Goal: Transaction & Acquisition: Book appointment/travel/reservation

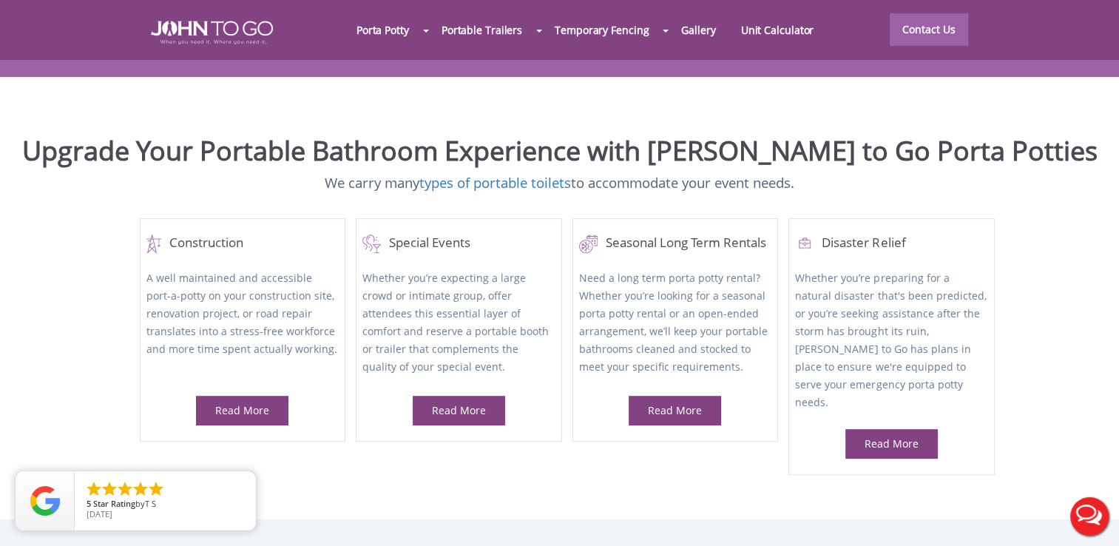
scroll to position [654, 0]
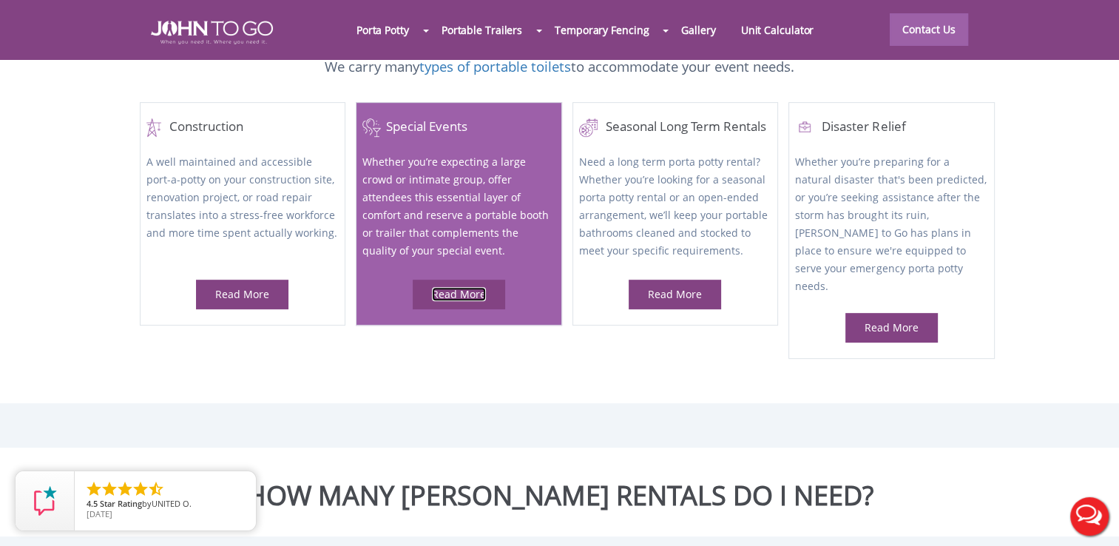
click at [464, 287] on link "Read More" at bounding box center [459, 294] width 54 height 14
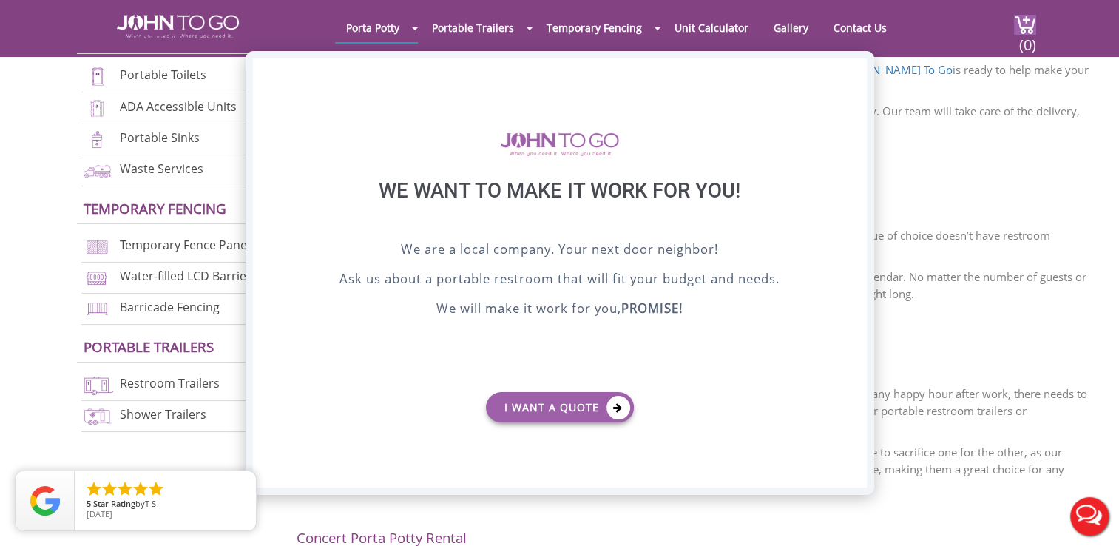
click at [858, 71] on div "X" at bounding box center [854, 70] width 23 height 25
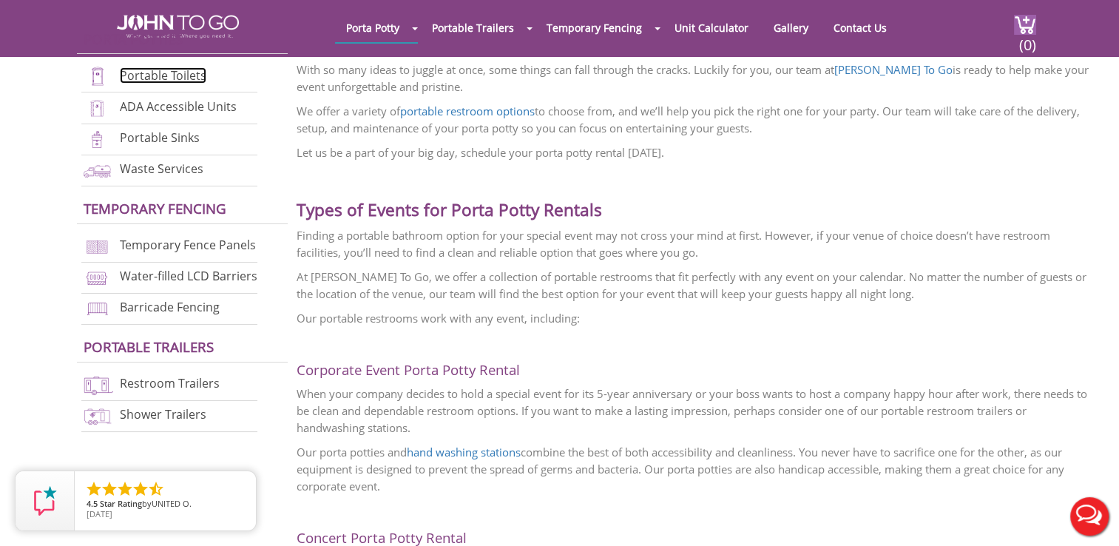
click at [172, 73] on link "Portable Toilets" at bounding box center [163, 75] width 87 height 16
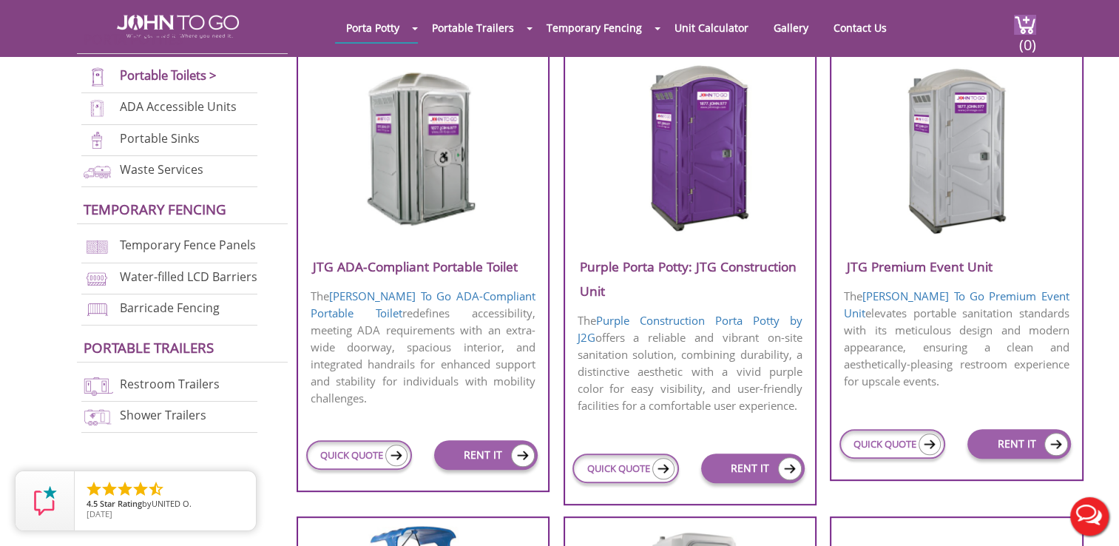
scroll to position [562, 0]
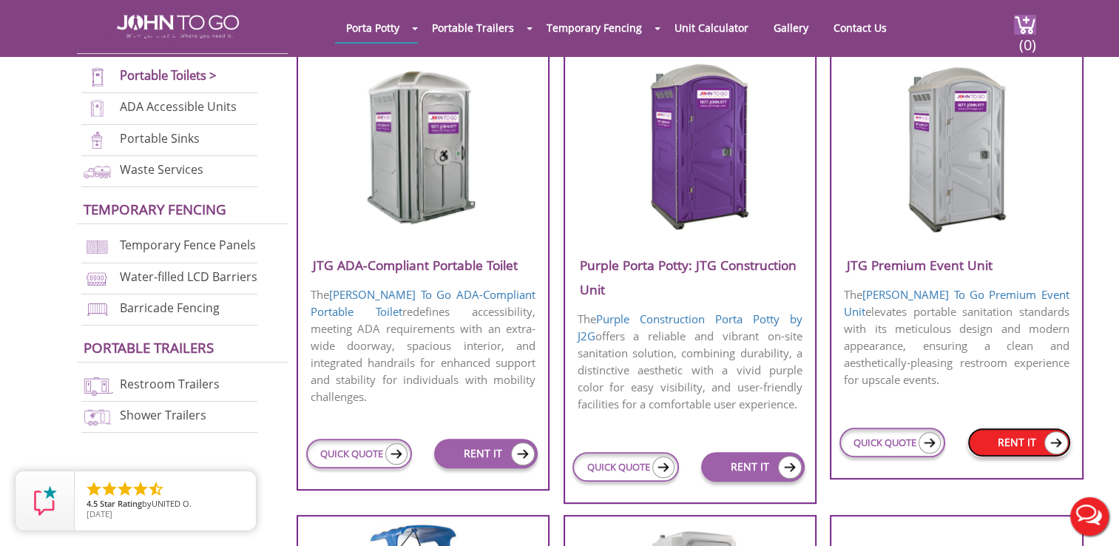
click at [1019, 441] on link "RENT IT" at bounding box center [1019, 442] width 104 height 30
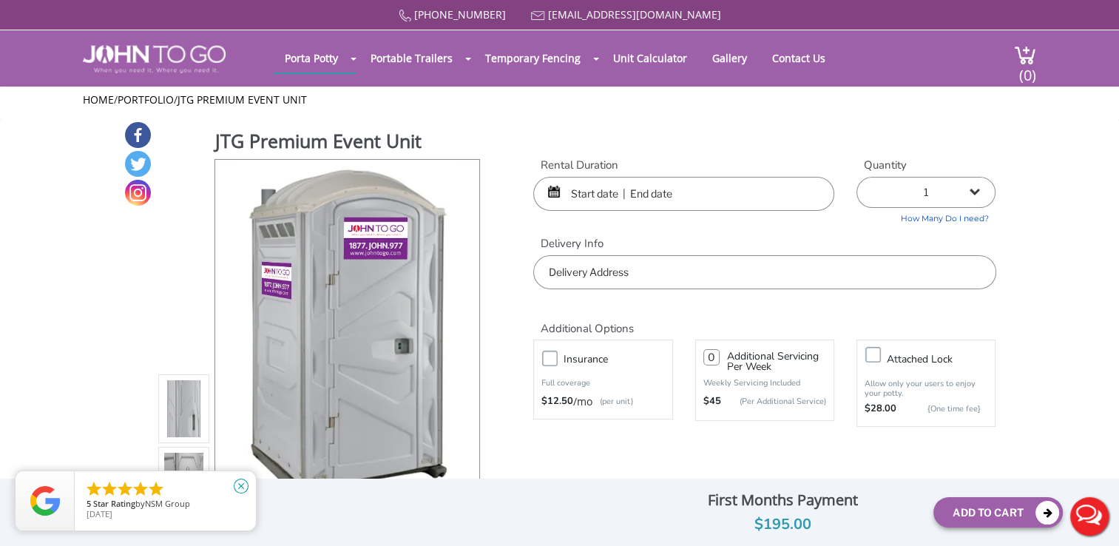
click at [241, 488] on icon "close" at bounding box center [241, 485] width 15 height 15
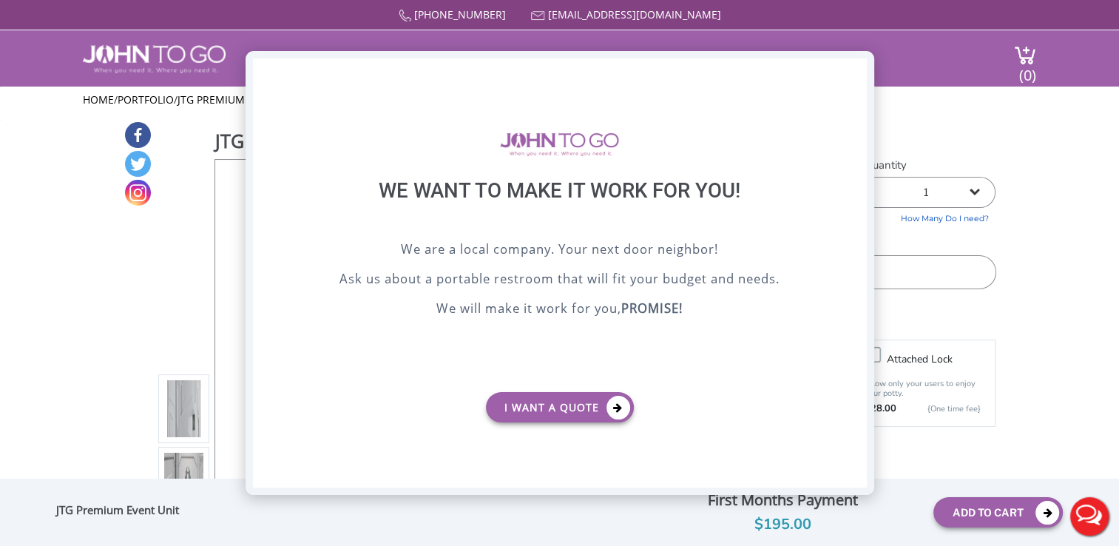
click at [859, 67] on div "X" at bounding box center [854, 70] width 23 height 25
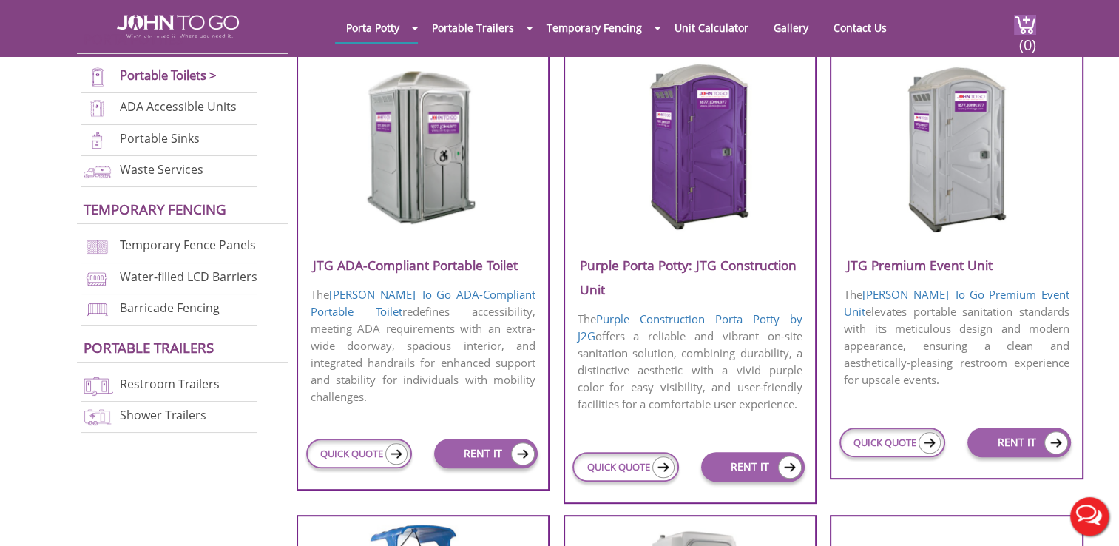
click at [275, 386] on div "Porta Potties Portable Toilets > ADA Accessible Units Portable Sinks Waste Serv…" at bounding box center [183, 228] width 212 height 423
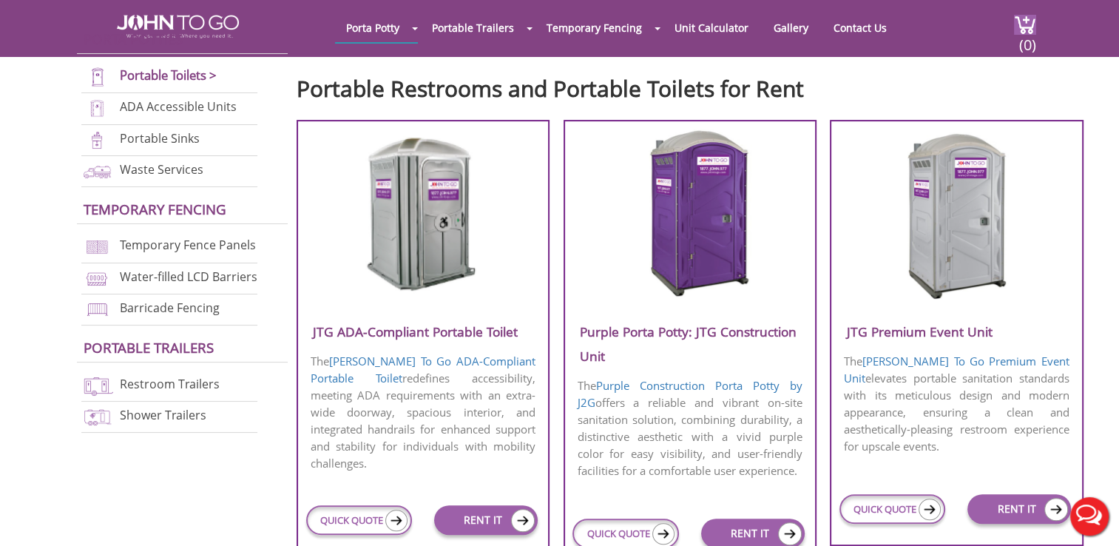
scroll to position [503, 0]
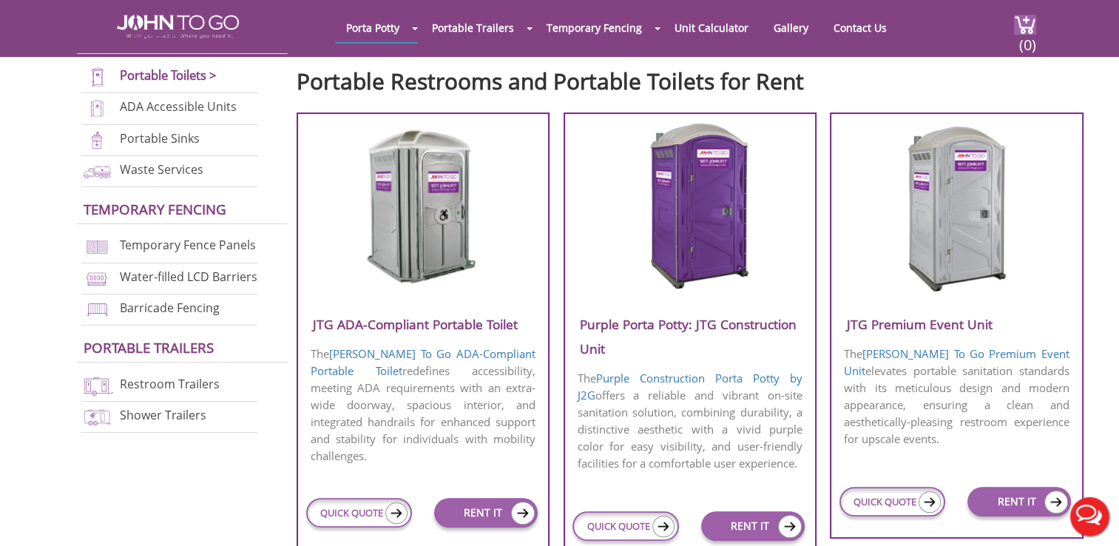
drag, startPoint x: 946, startPoint y: 194, endPoint x: 878, endPoint y: 265, distance: 98.8
click at [878, 265] on div at bounding box center [956, 209] width 250 height 176
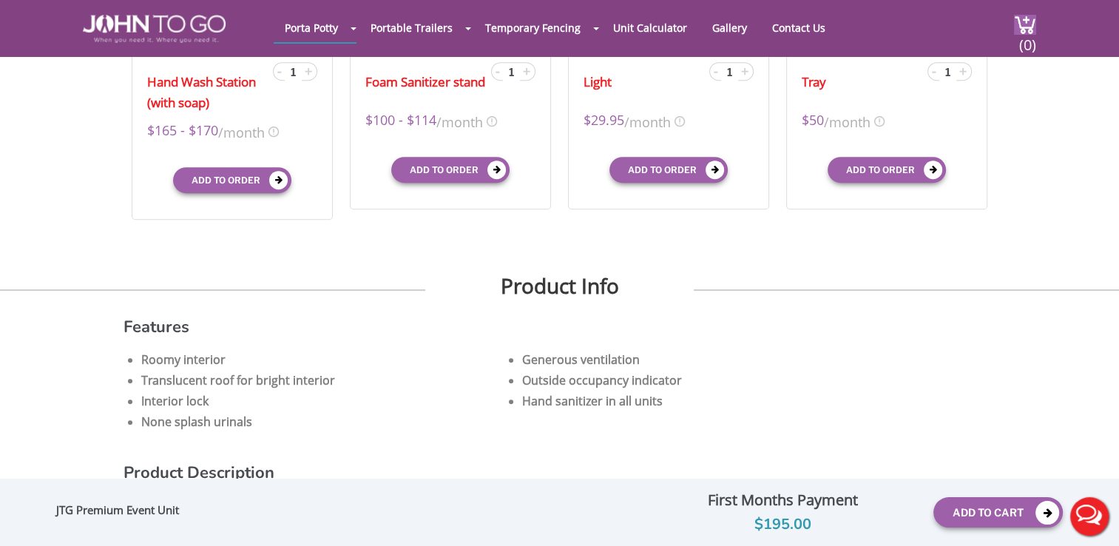
scroll to position [555, 0]
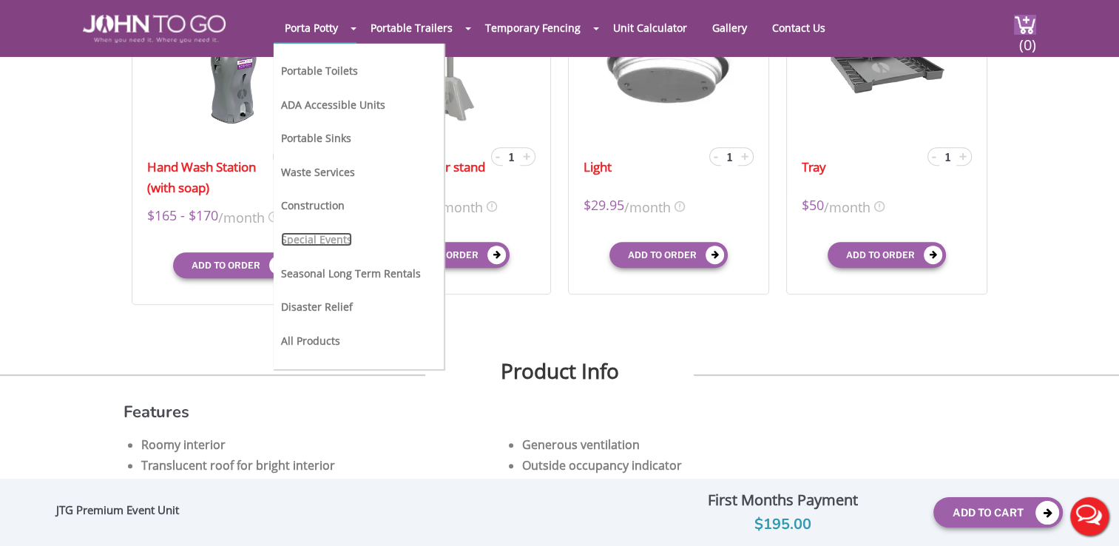
click at [329, 235] on link "Special Events" at bounding box center [316, 239] width 71 height 14
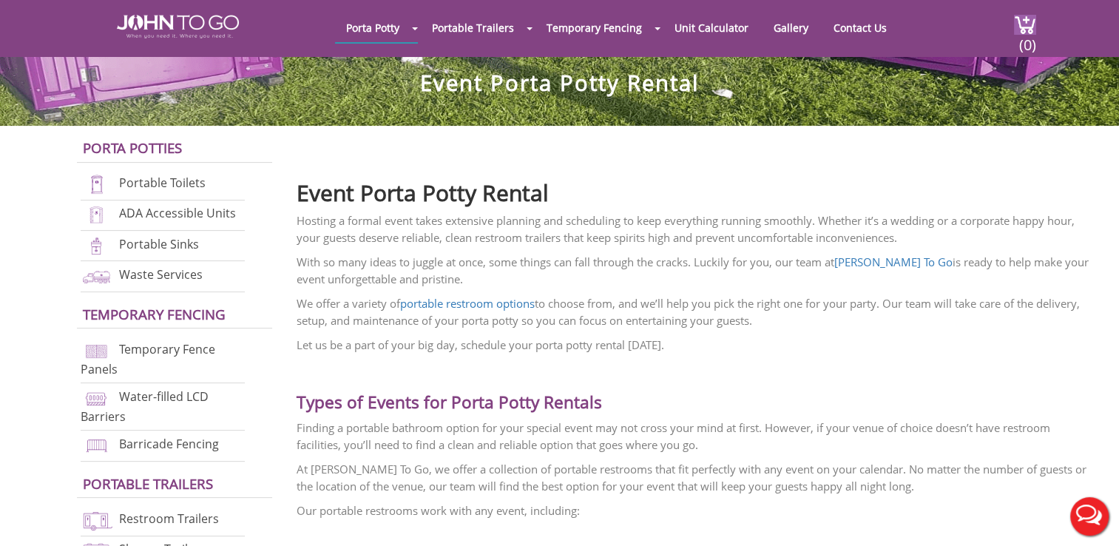
scroll to position [355, 0]
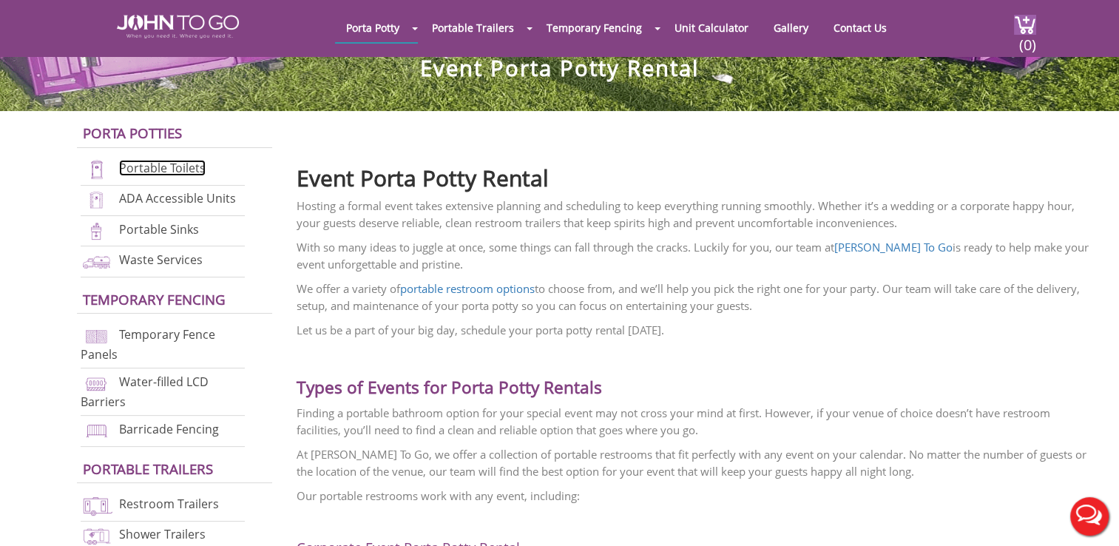
click at [155, 165] on link "Portable Toilets" at bounding box center [162, 168] width 87 height 16
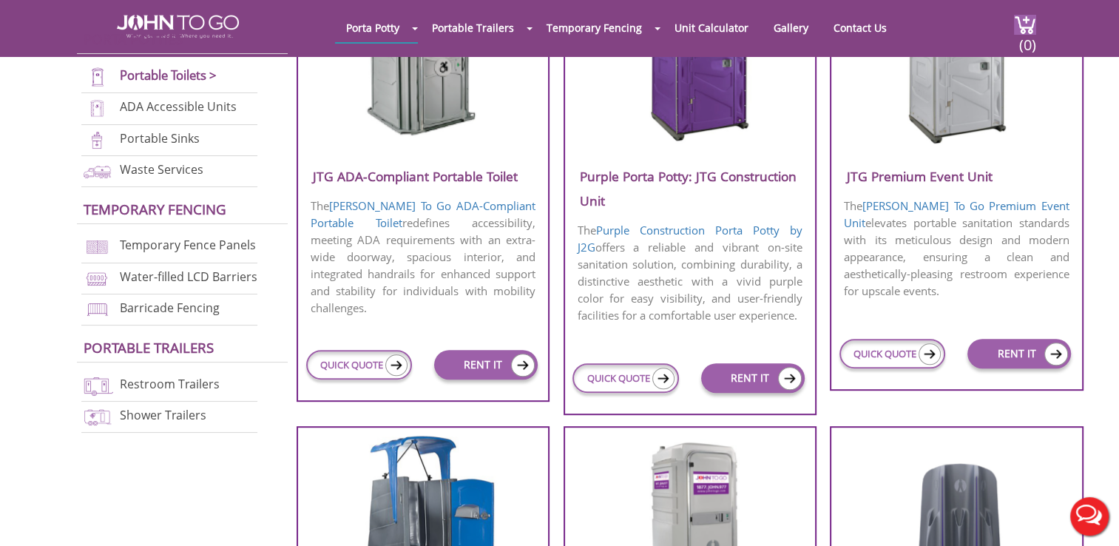
scroll to position [680, 0]
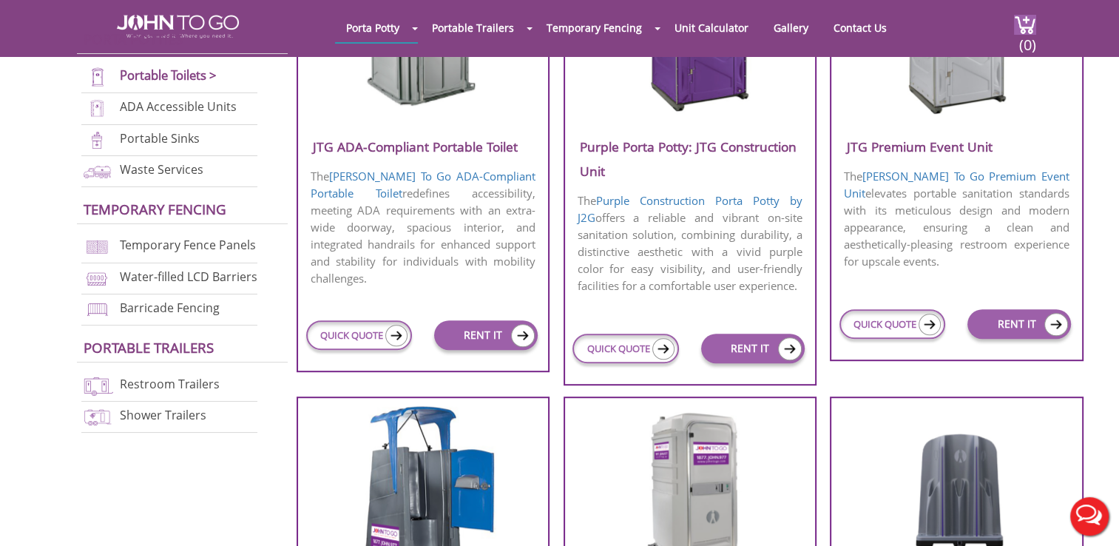
click at [984, 214] on p "The John To Go Premium Event Unit elevates portable sanitation standards with i…" at bounding box center [956, 218] width 250 height 105
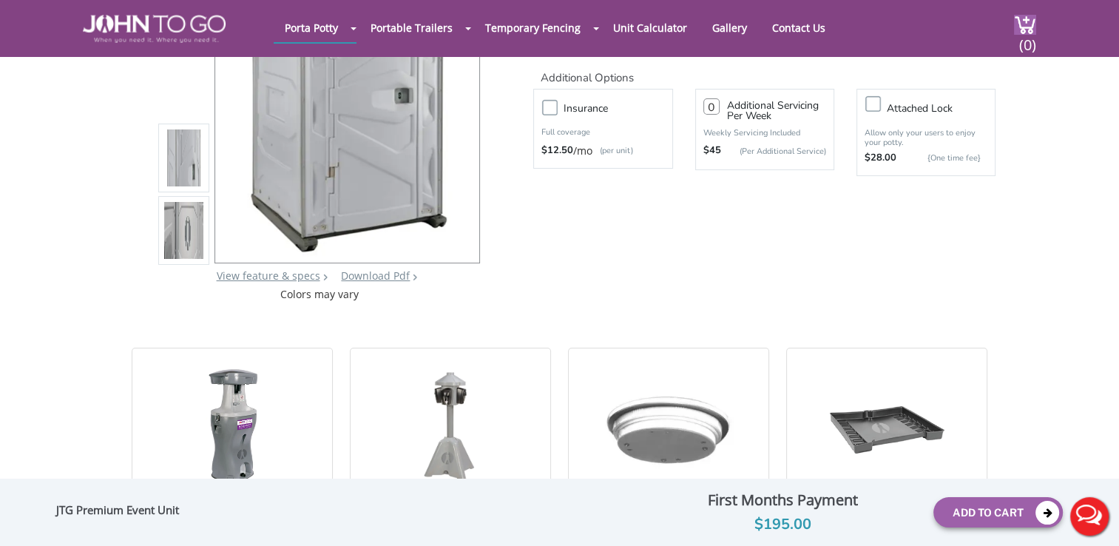
scroll to position [207, 0]
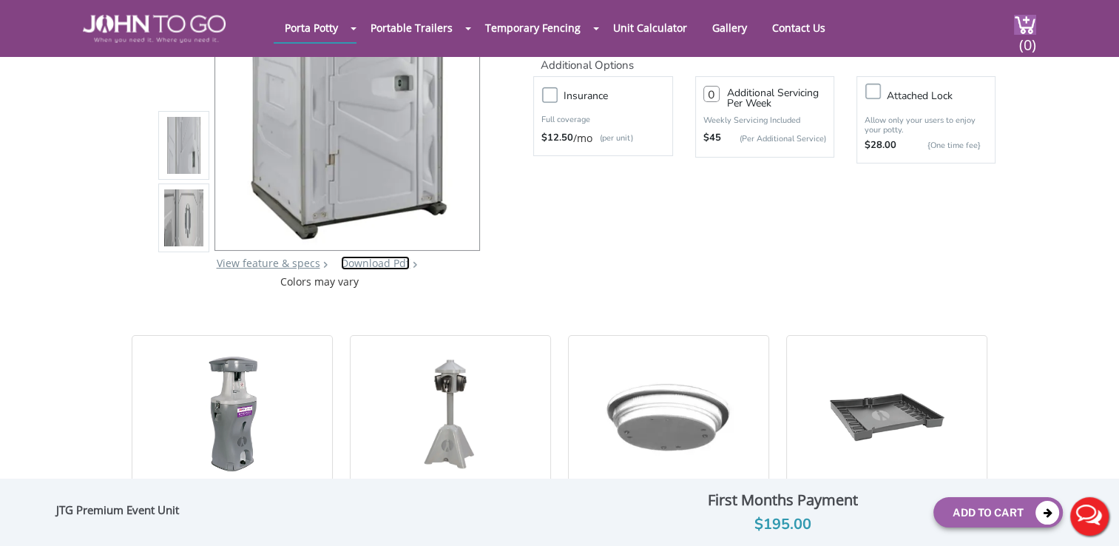
click at [367, 262] on link "Download Pdf" at bounding box center [375, 263] width 69 height 14
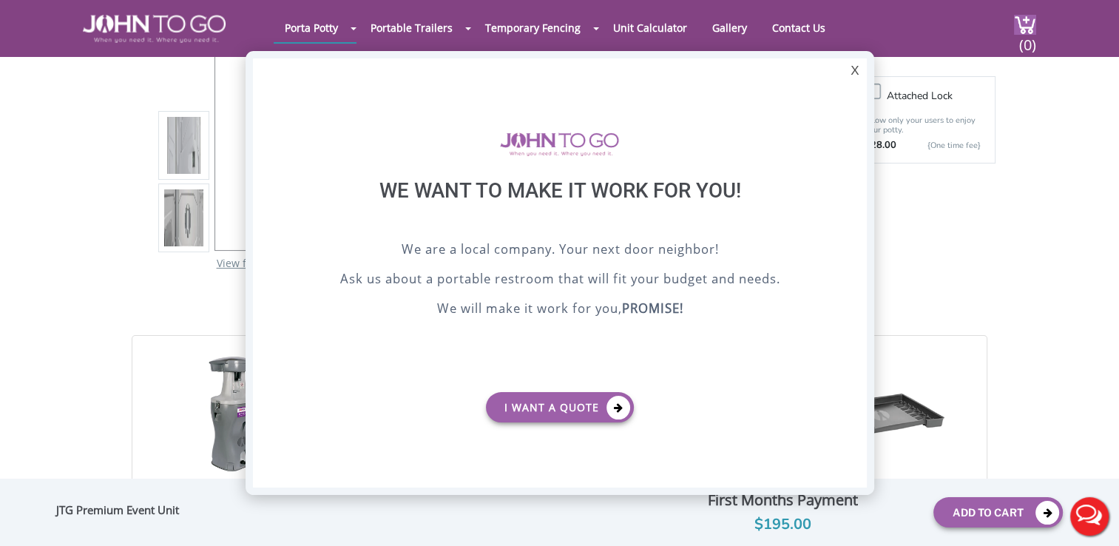
scroll to position [0, 0]
click at [853, 66] on div "X" at bounding box center [854, 70] width 23 height 25
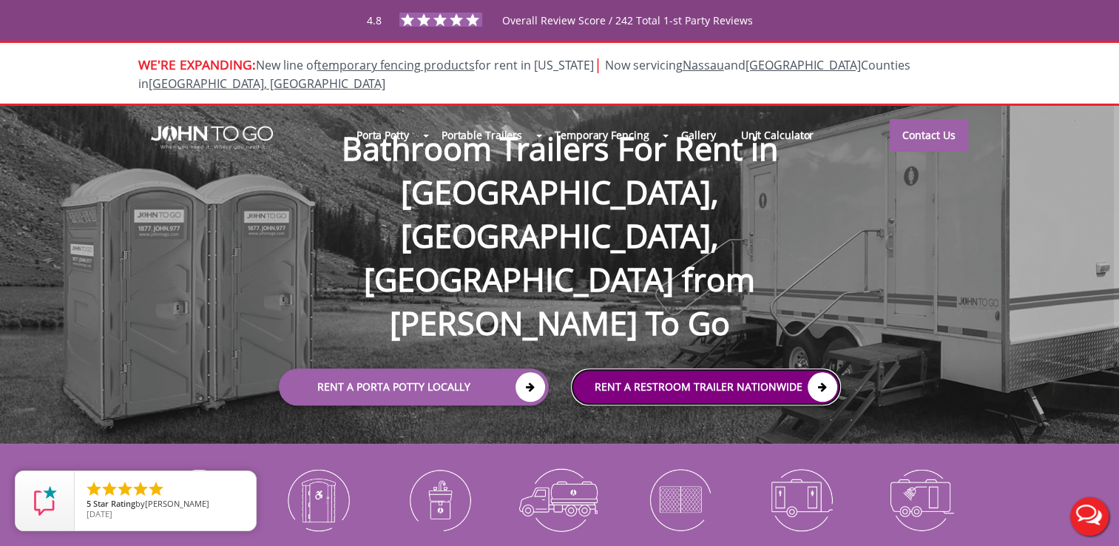
click at [719, 368] on link "rent a RESTROOM TRAILER Nationwide" at bounding box center [706, 386] width 270 height 37
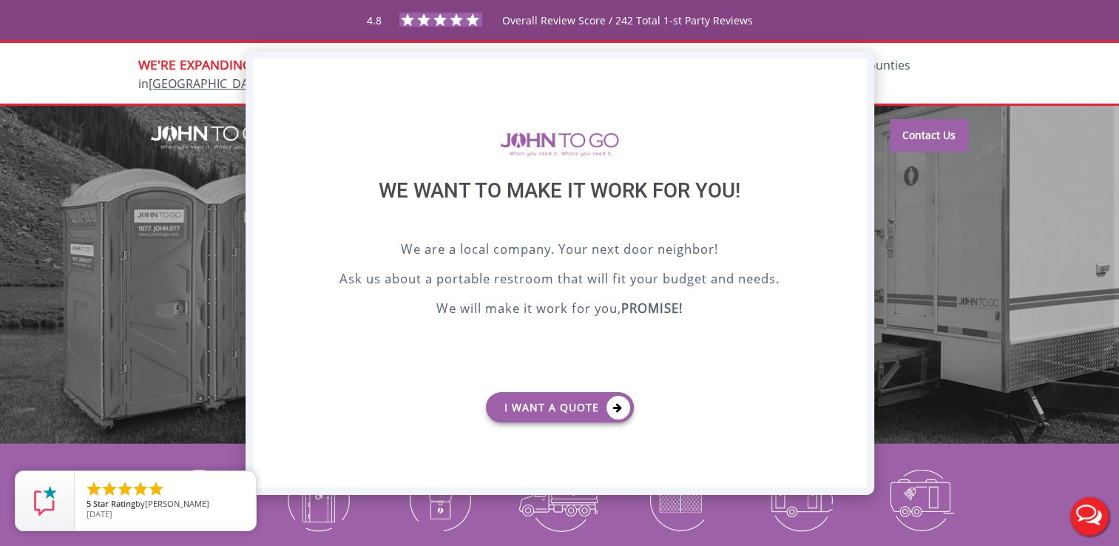
click at [853, 67] on div "X" at bounding box center [854, 70] width 23 height 25
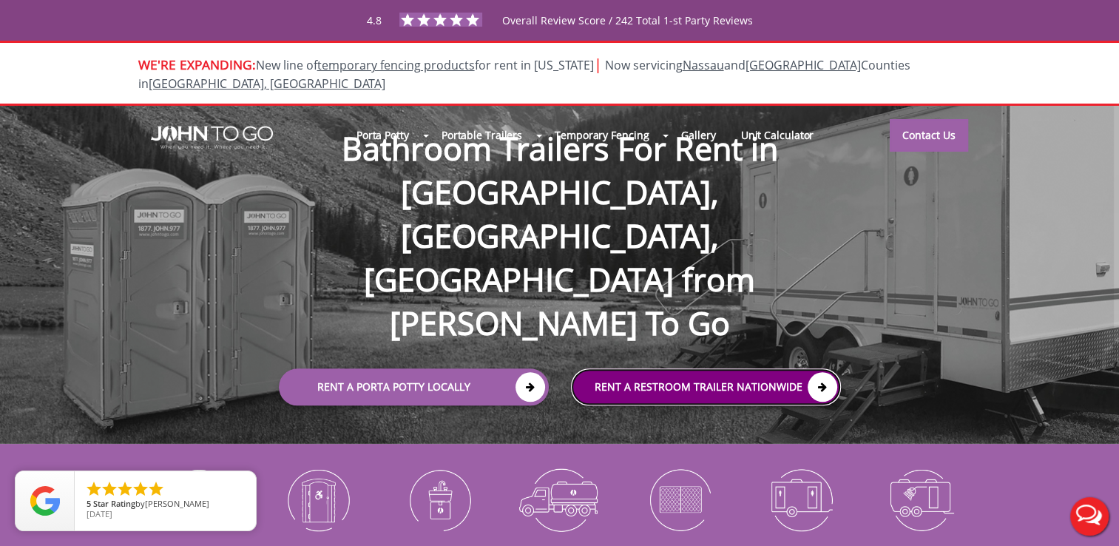
click at [733, 368] on link "rent a RESTROOM TRAILER Nationwide" at bounding box center [706, 386] width 270 height 37
